Goal: Task Accomplishment & Management: Complete application form

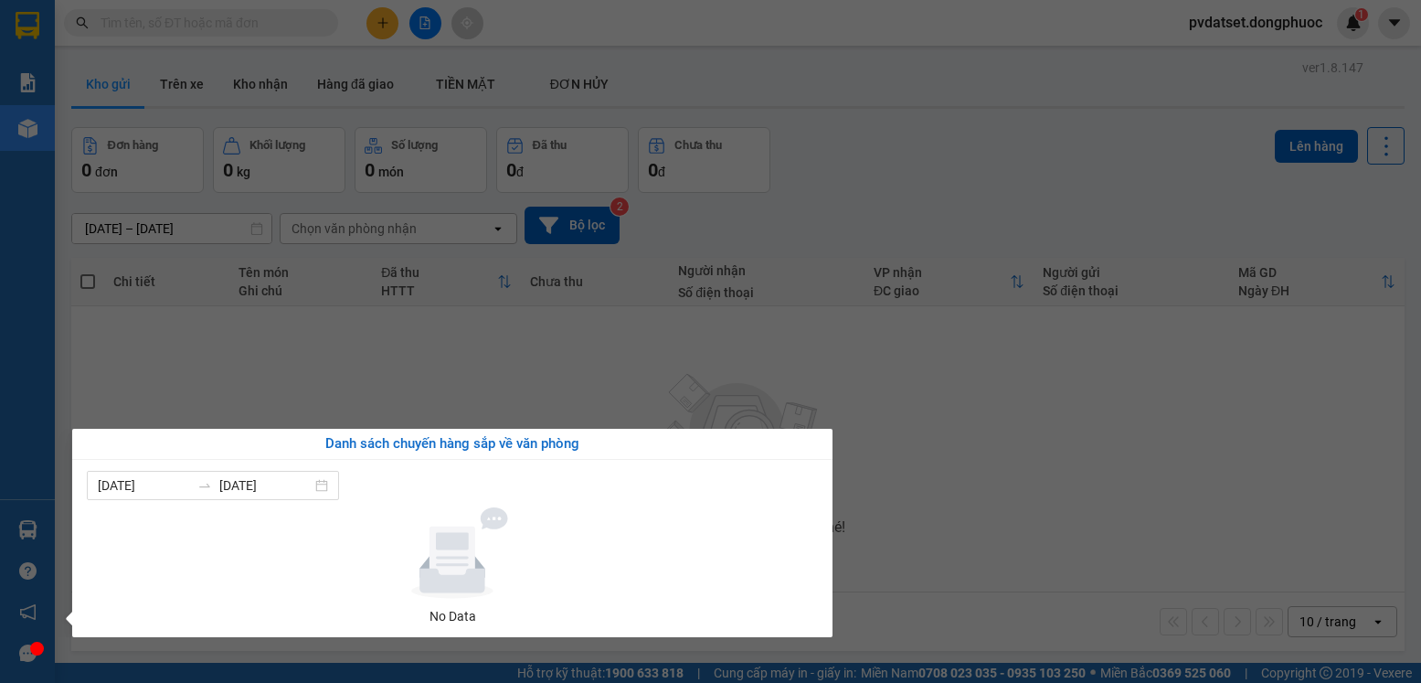
click at [33, 530] on div "Báo cáo Mẫu 1: Báo cáo dòng tiền Mẫu 1: Báo cáo dòng tiền theo nhân viên Mẫu 1:…" at bounding box center [27, 341] width 55 height 683
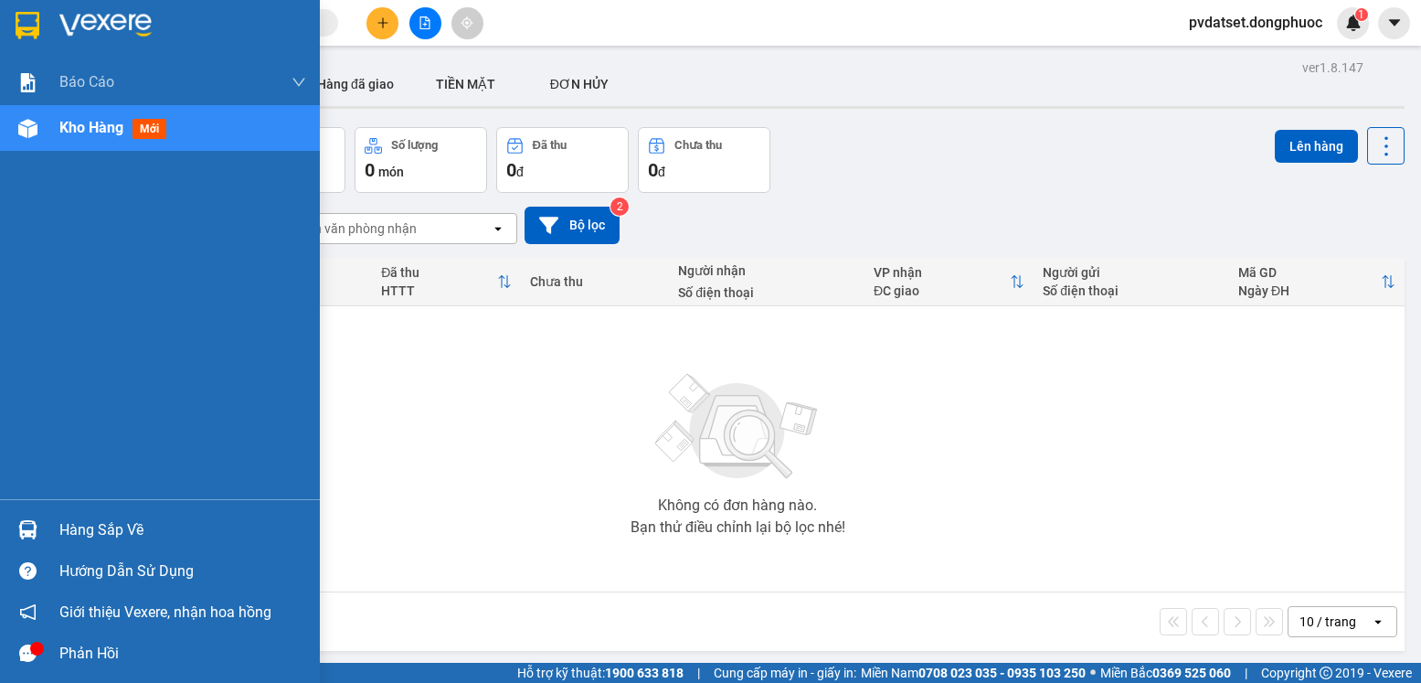
click at [33, 530] on img at bounding box center [27, 529] width 19 height 19
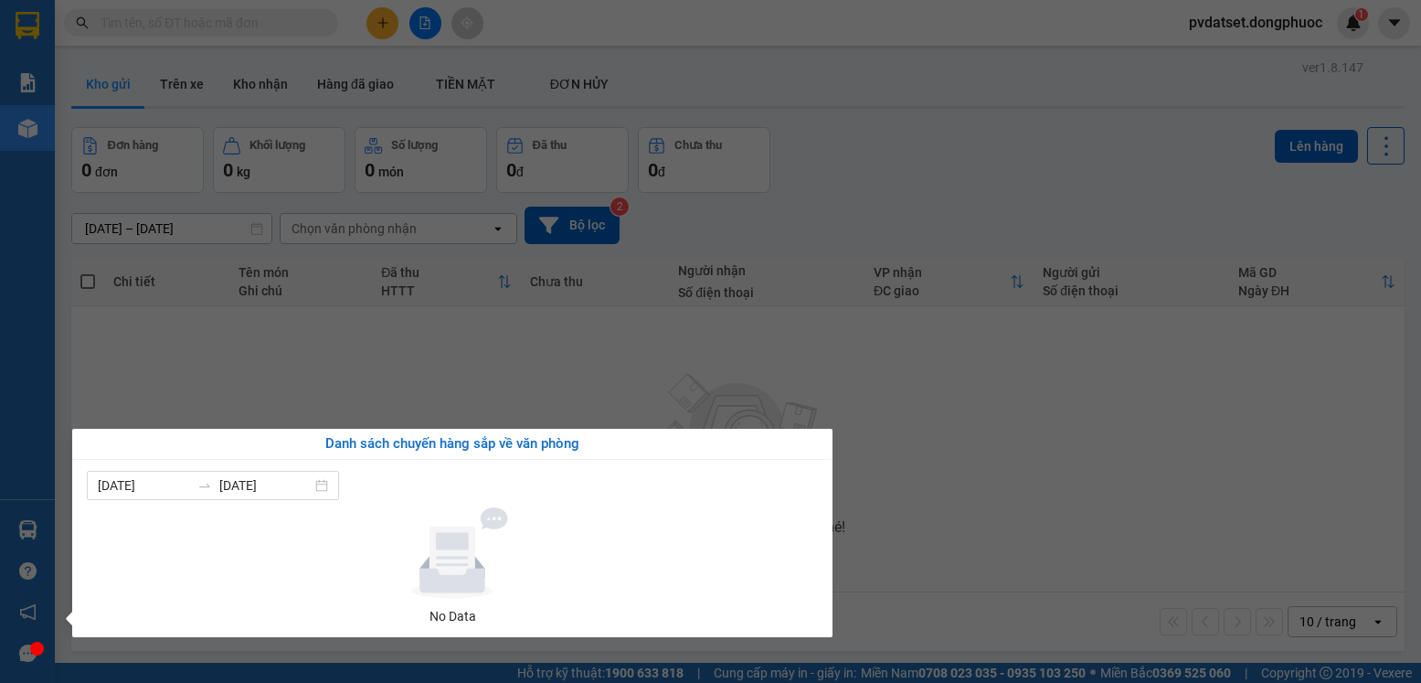
click at [33, 530] on div "Báo cáo Mẫu 1: Báo cáo dòng tiền Mẫu 1: Báo cáo dòng tiền theo nhân viên Mẫu 1:…" at bounding box center [27, 341] width 55 height 683
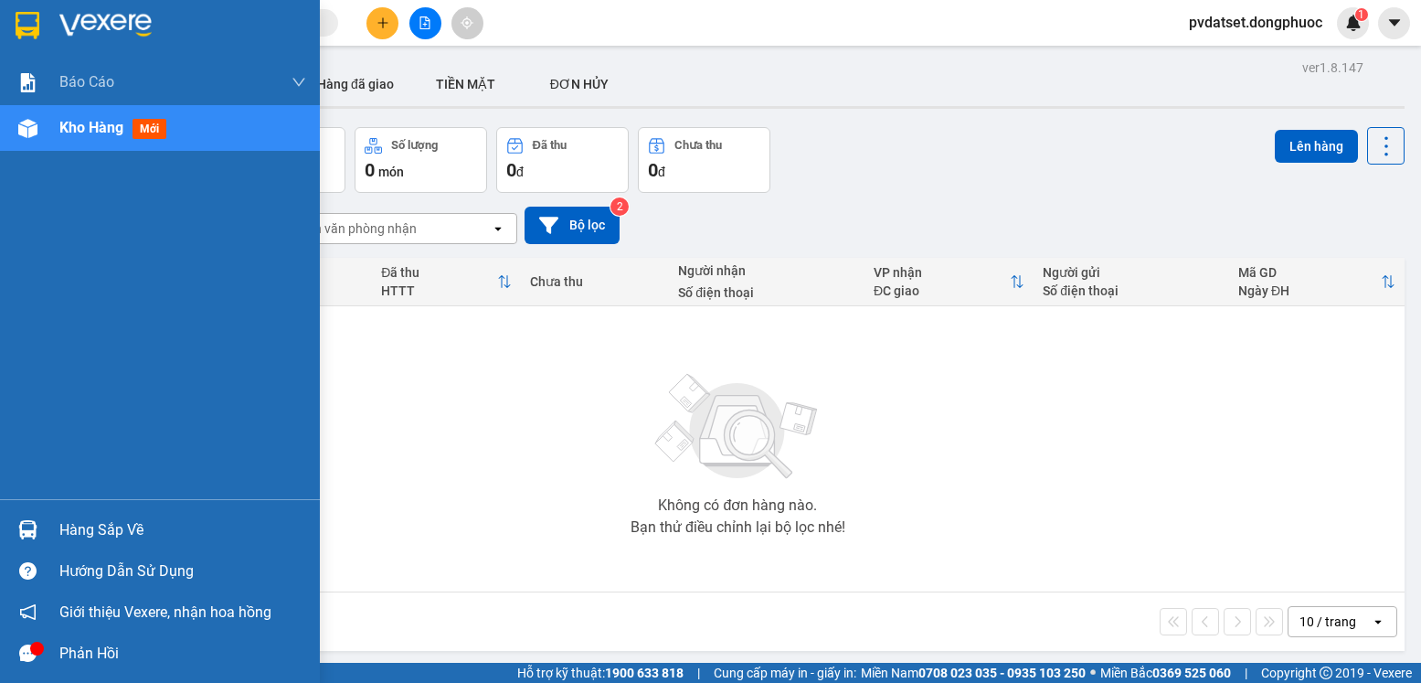
click at [73, 372] on div "Báo cáo Mẫu 1: Báo cáo dòng tiền Mẫu 1: Báo cáo dòng tiền theo nhân viên Mẫu 1:…" at bounding box center [160, 279] width 320 height 440
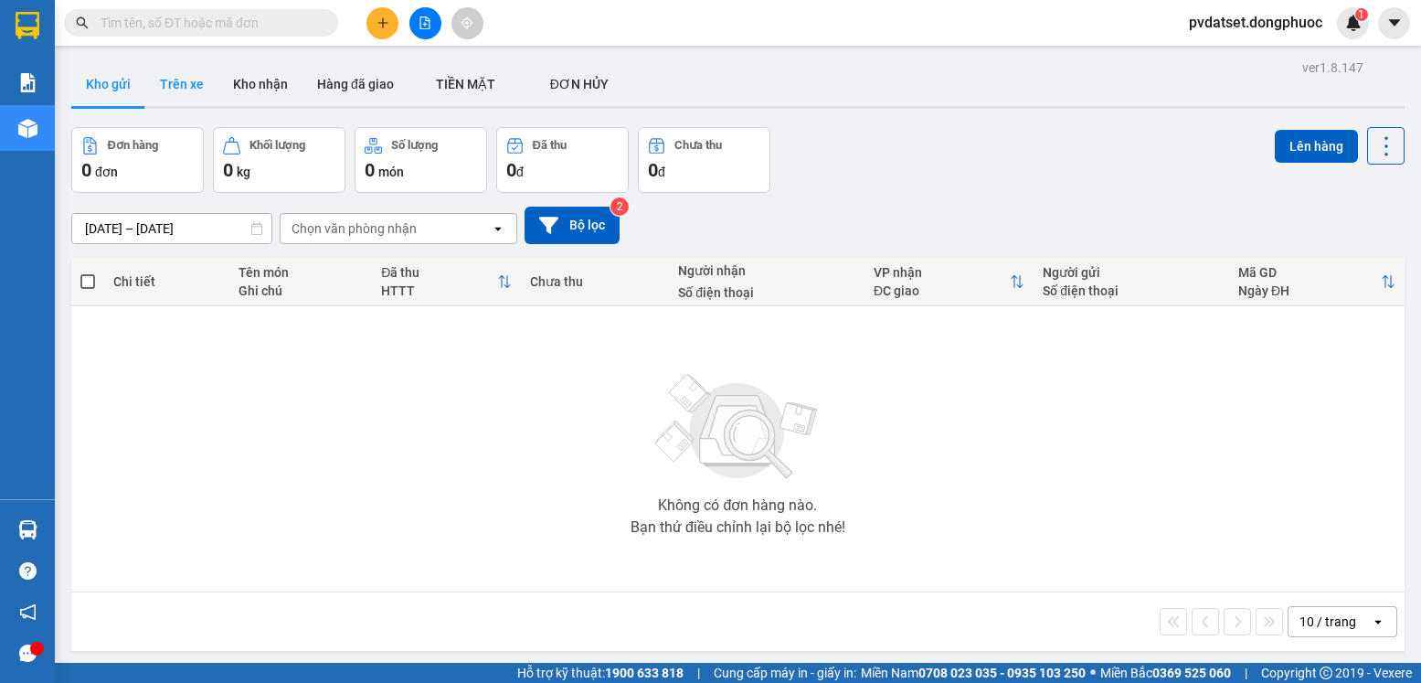
click at [200, 83] on button "Trên xe" at bounding box center [181, 84] width 73 height 44
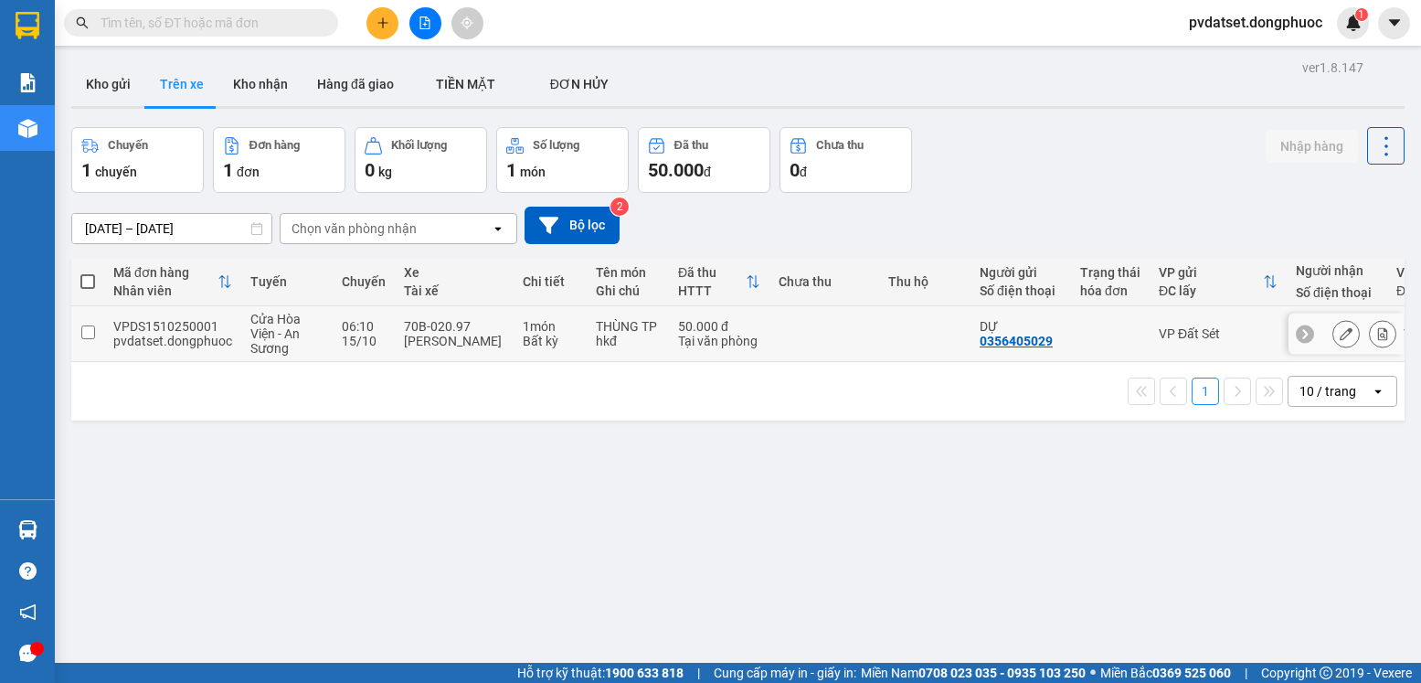
click at [81, 321] on td at bounding box center [87, 334] width 33 height 56
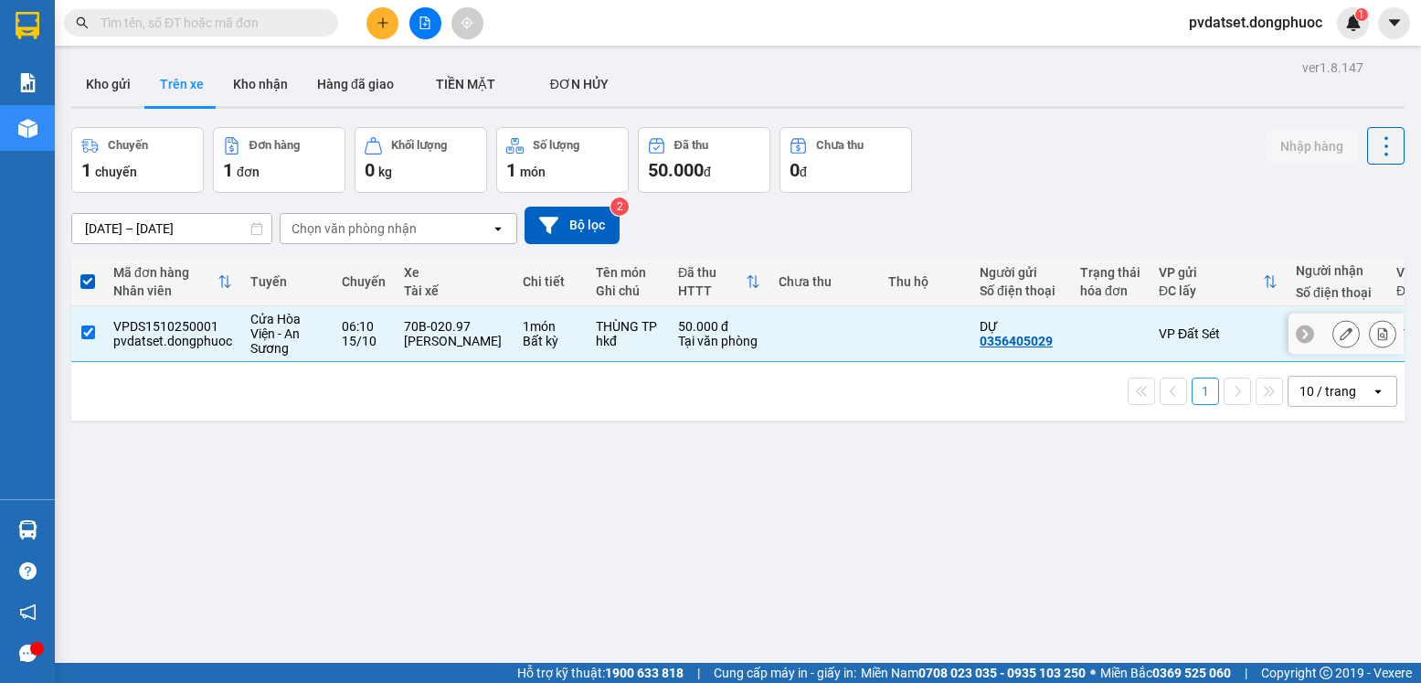
click at [81, 321] on td at bounding box center [87, 334] width 33 height 56
checkbox input "false"
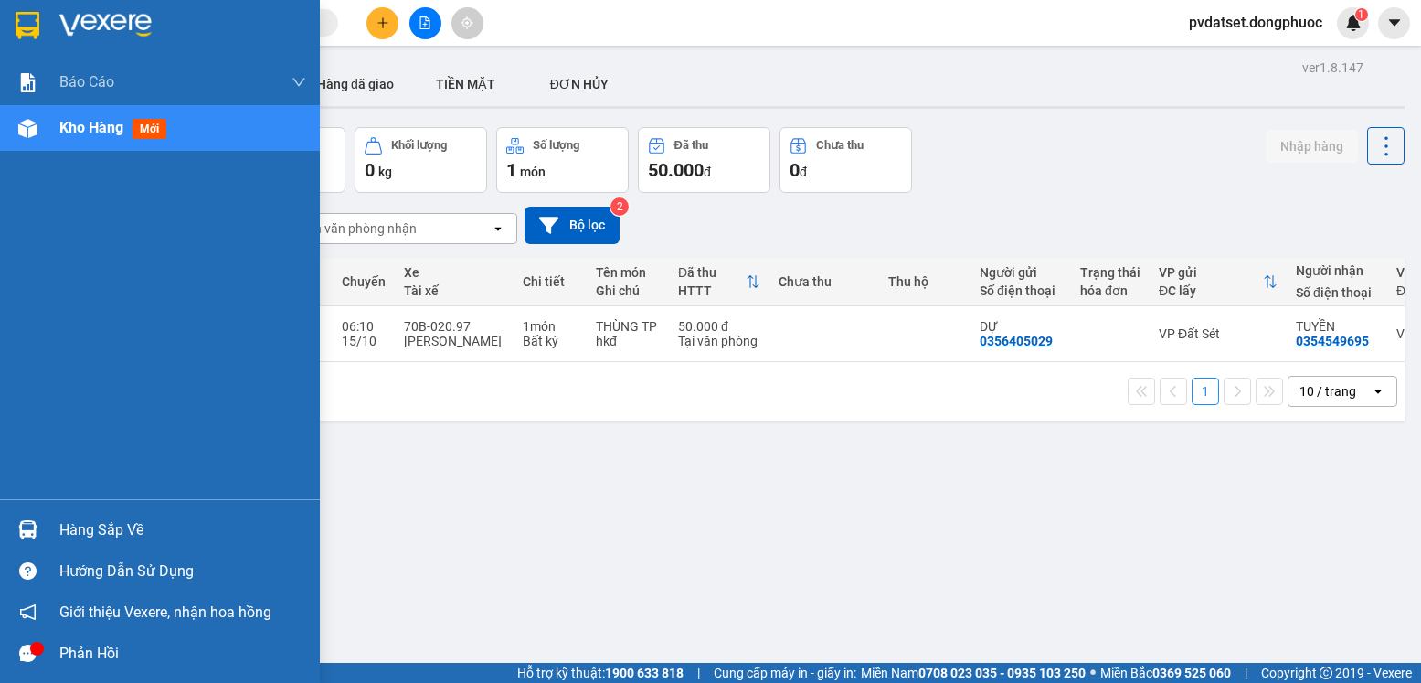
click at [49, 527] on div "Hàng sắp về" at bounding box center [160, 529] width 320 height 41
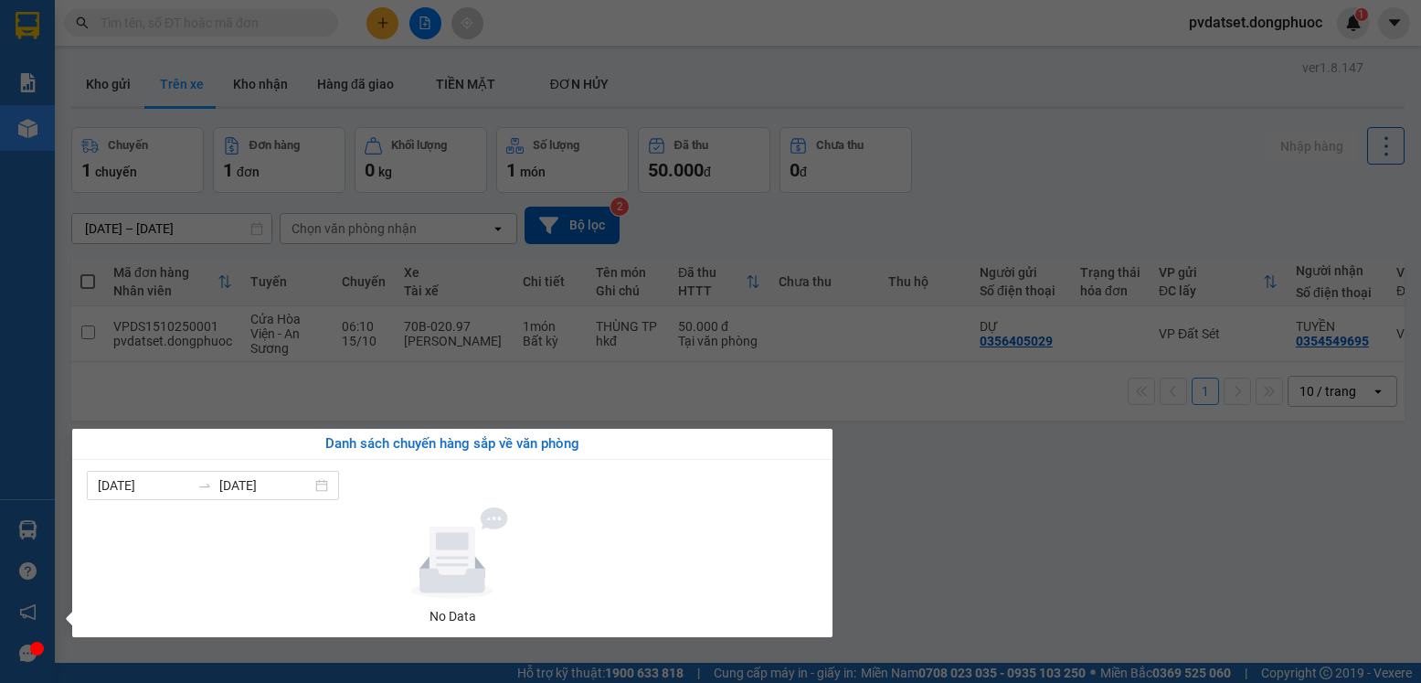
click at [43, 411] on div "Báo cáo Mẫu 1: Báo cáo dòng tiền Mẫu 1: Báo cáo dòng tiền theo nhân viên Mẫu 1:…" at bounding box center [27, 341] width 55 height 683
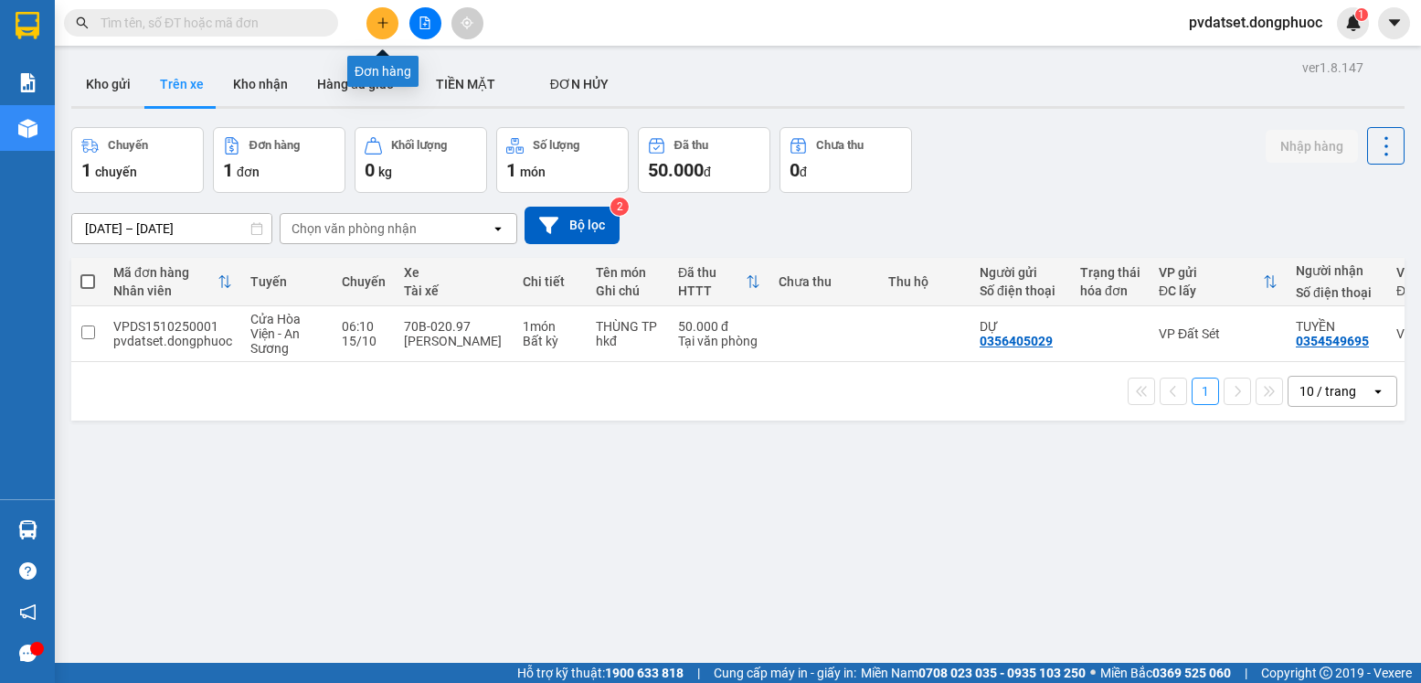
click at [385, 22] on icon "plus" at bounding box center [383, 22] width 13 height 13
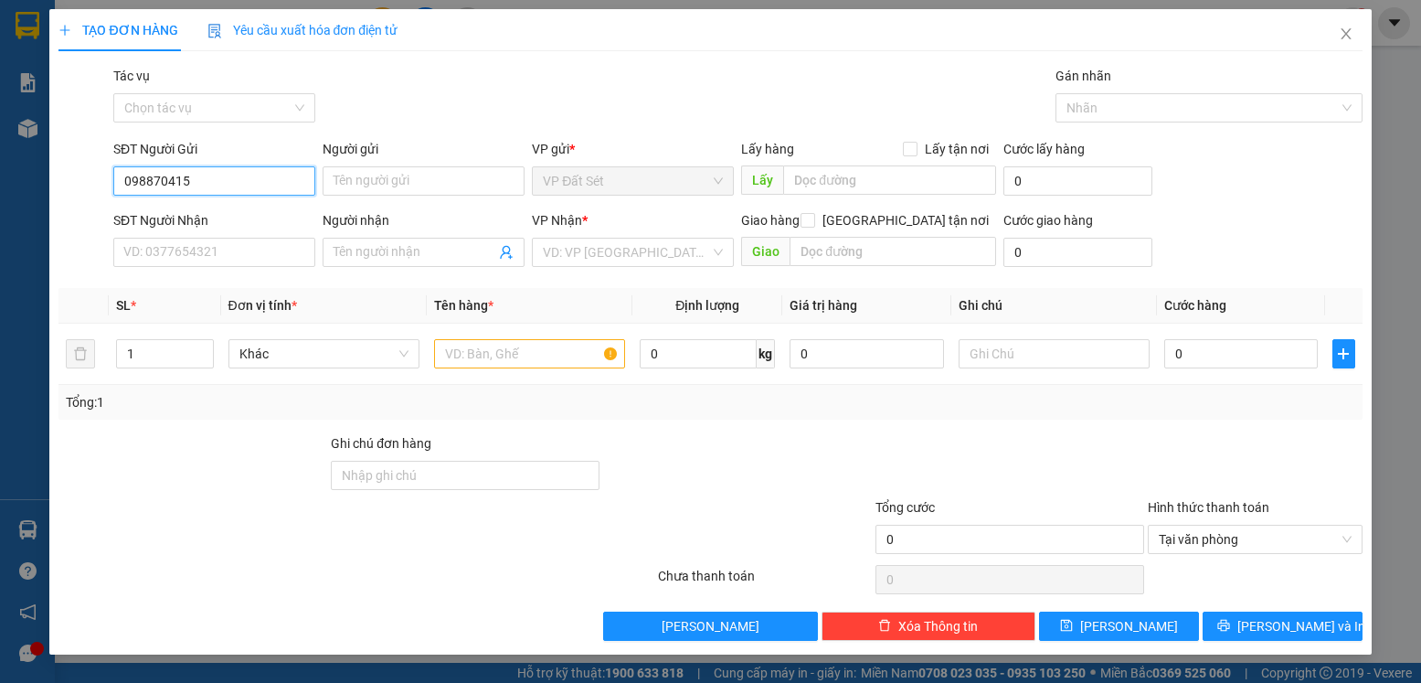
type input "0988704157"
click at [252, 228] on div "0988704157 - ÚT" at bounding box center [214, 217] width 202 height 29
type input "ÚT"
type input "0907448829"
type input "vinh"
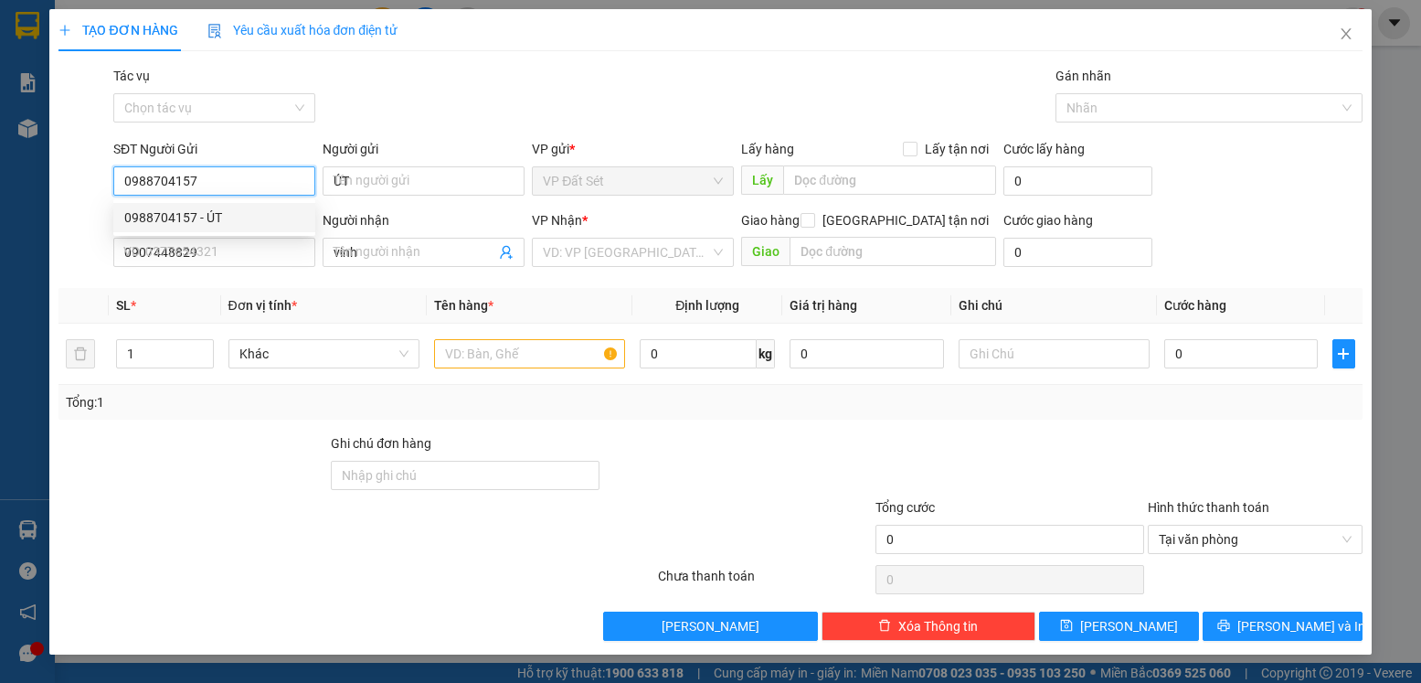
type input "20.000"
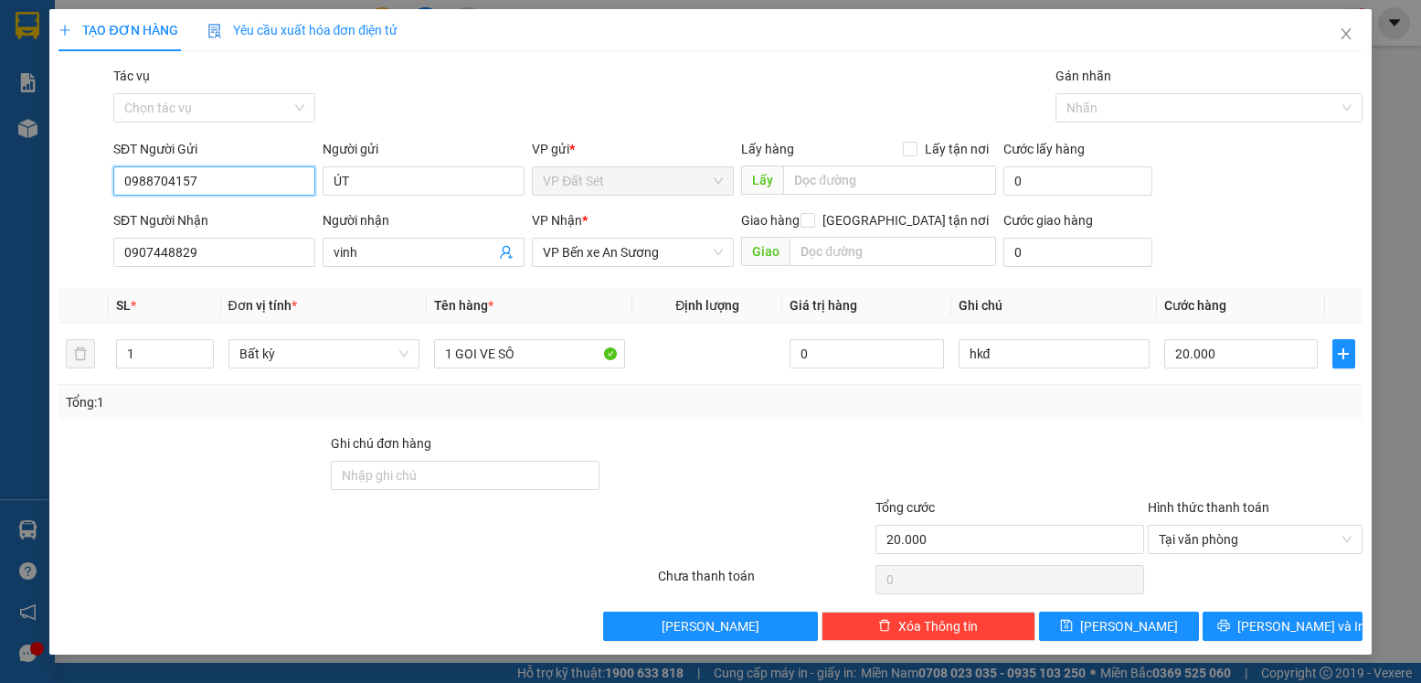
type input "0988704157"
click at [756, 468] on div at bounding box center [737, 465] width 272 height 64
click at [1280, 624] on span "[PERSON_NAME] và In" at bounding box center [1302, 626] width 128 height 20
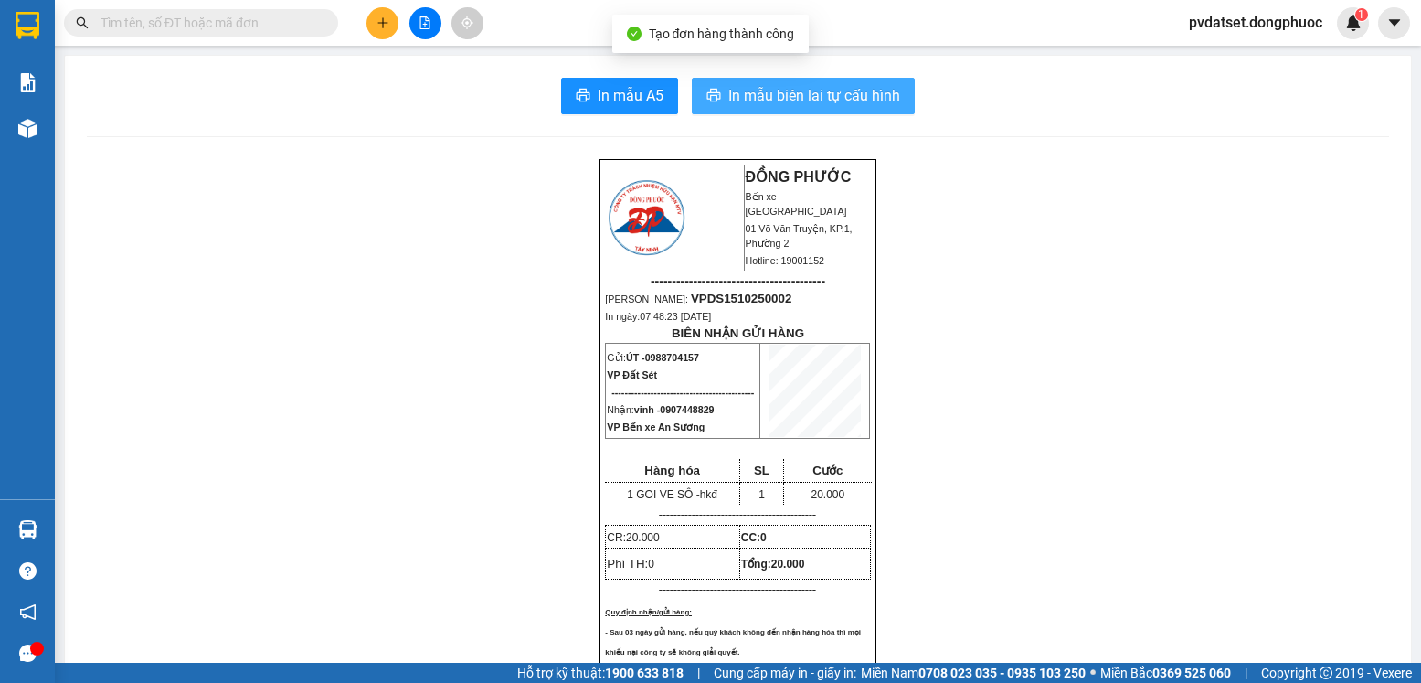
click at [768, 101] on span "In mẫu biên lai tự cấu hình" at bounding box center [814, 95] width 172 height 23
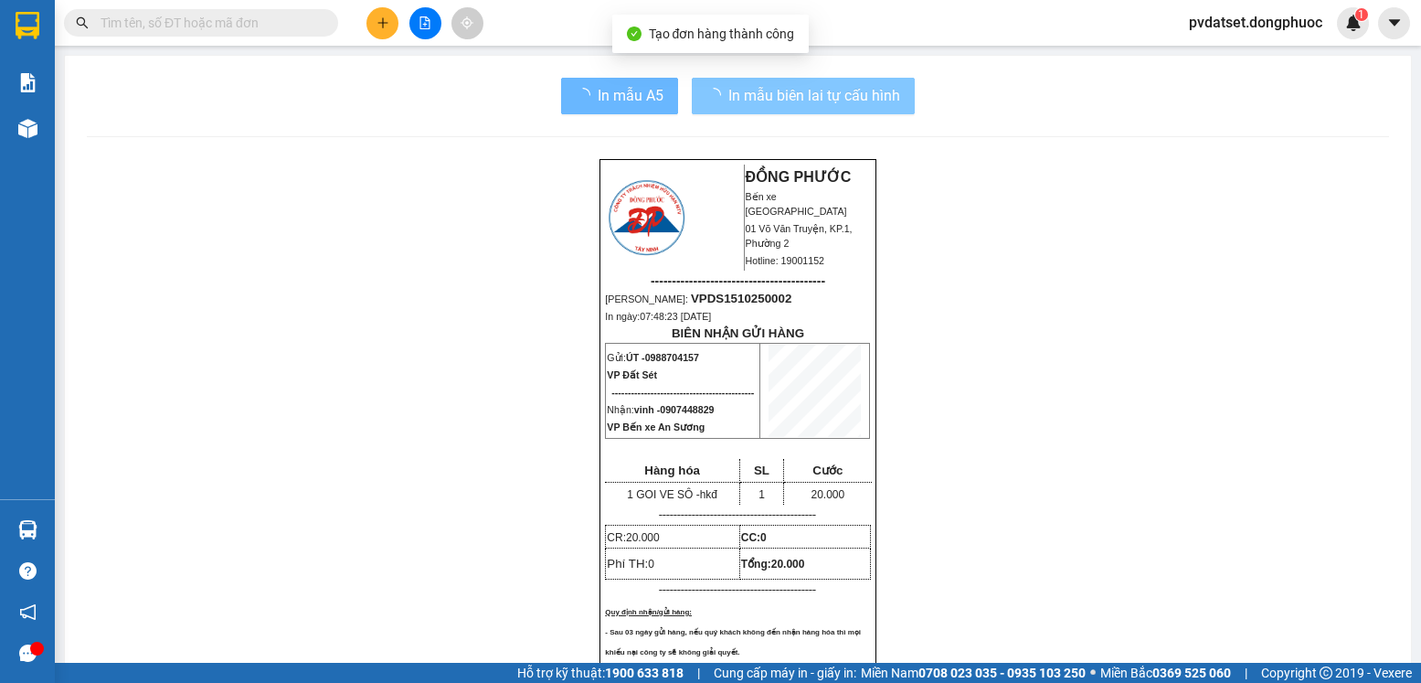
scroll to position [239, 0]
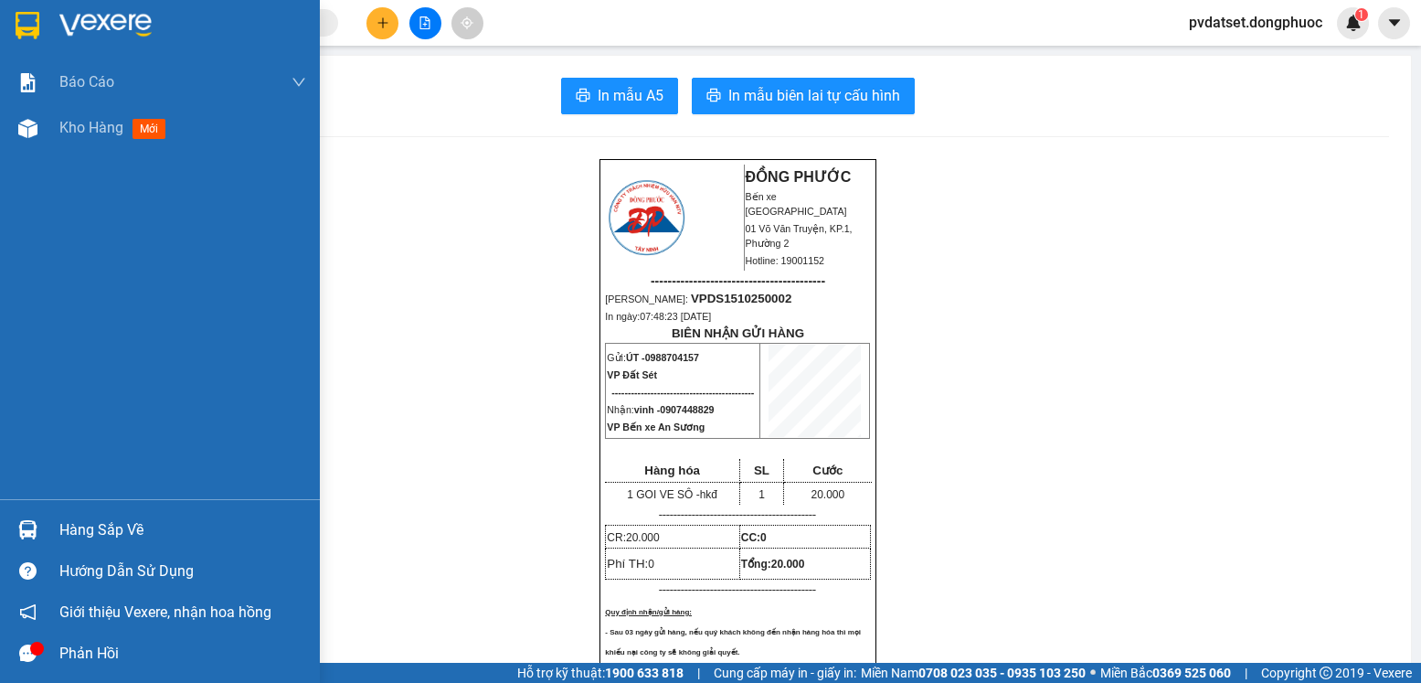
click at [60, 531] on div "Hàng sắp về" at bounding box center [182, 529] width 247 height 27
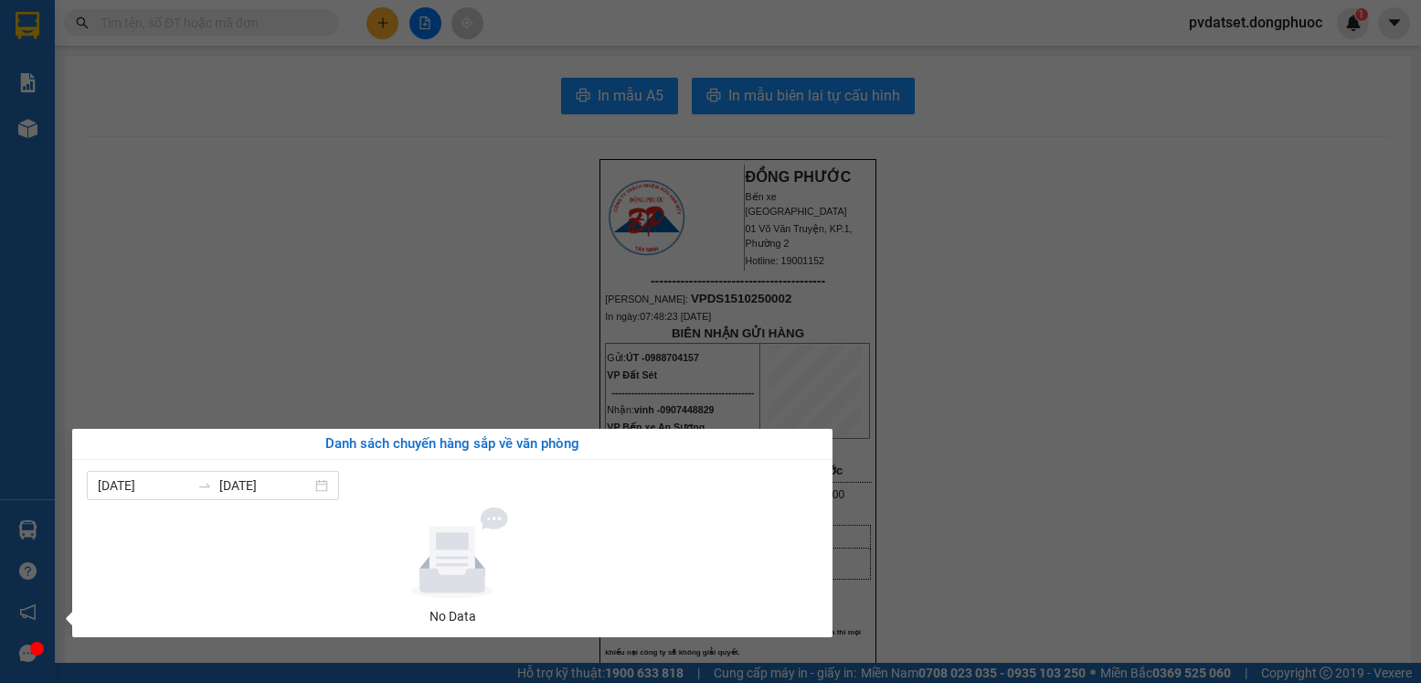
drag, startPoint x: 441, startPoint y: 230, endPoint x: 436, endPoint y: 441, distance: 211.2
click at [441, 335] on section "Kết quả tìm kiếm ( 0 ) Bộ lọc Ngày tạo đơn gần nhất No Data pvdatset.dongphuoc …" at bounding box center [710, 341] width 1421 height 683
